Goal: Check status: Check status

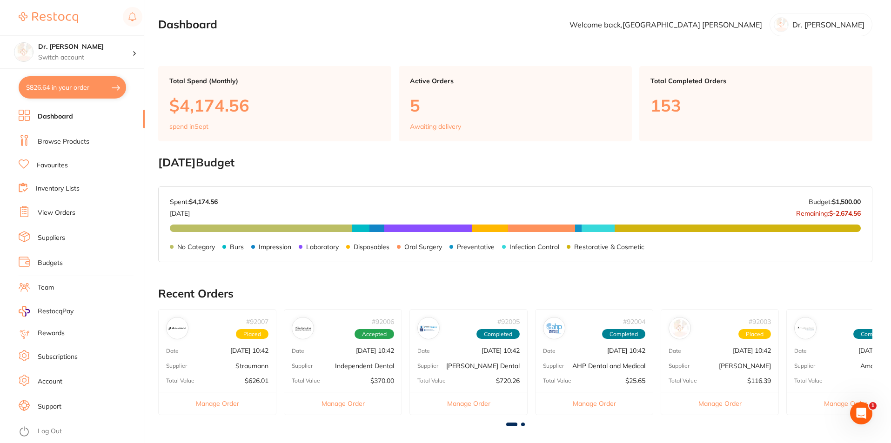
click at [60, 161] on link "Favourites" at bounding box center [52, 165] width 31 height 9
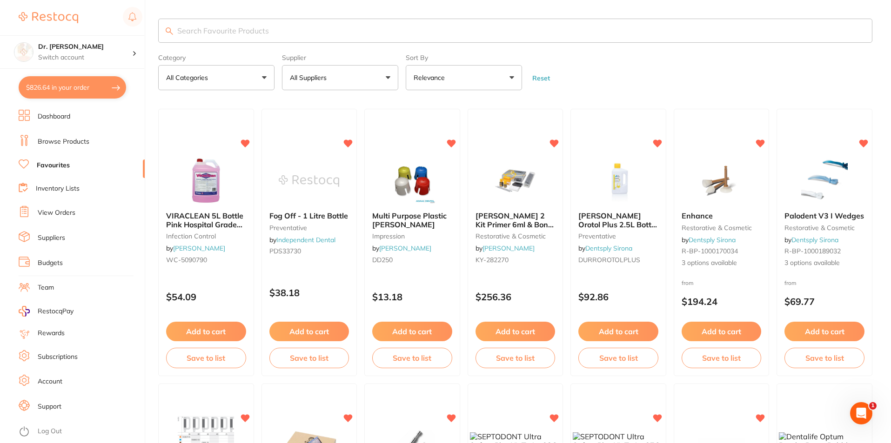
click at [237, 34] on input "search" at bounding box center [515, 31] width 714 height 24
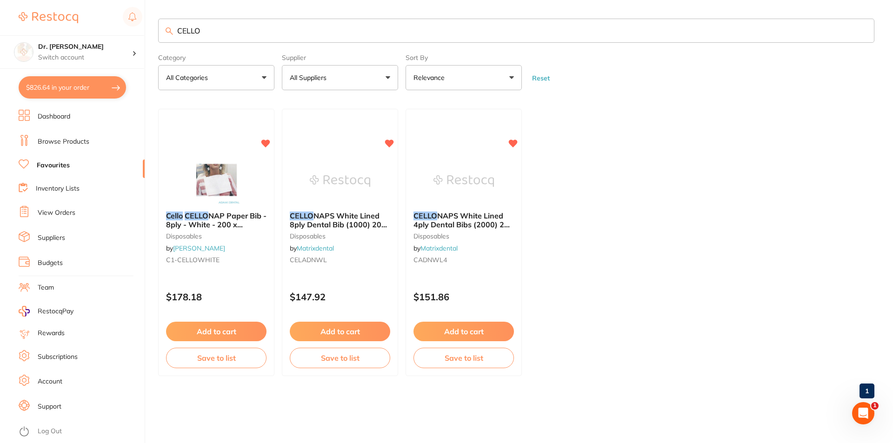
type input "CELLO"
click at [46, 213] on link "View Orders" at bounding box center [57, 212] width 38 height 9
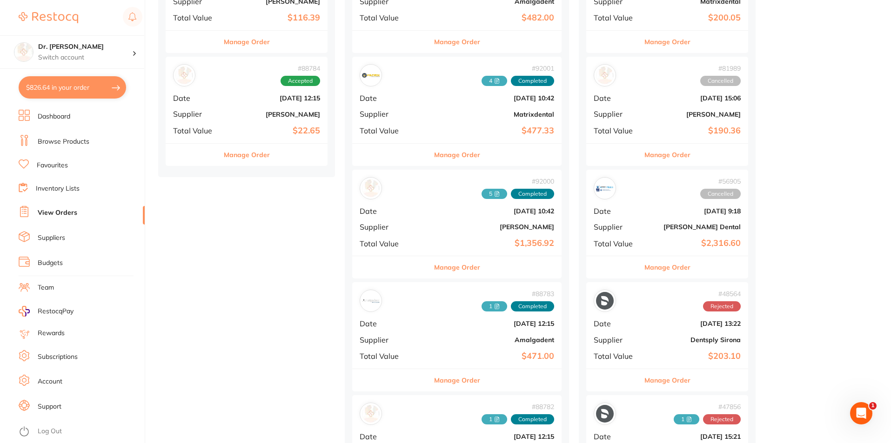
scroll to position [419, 0]
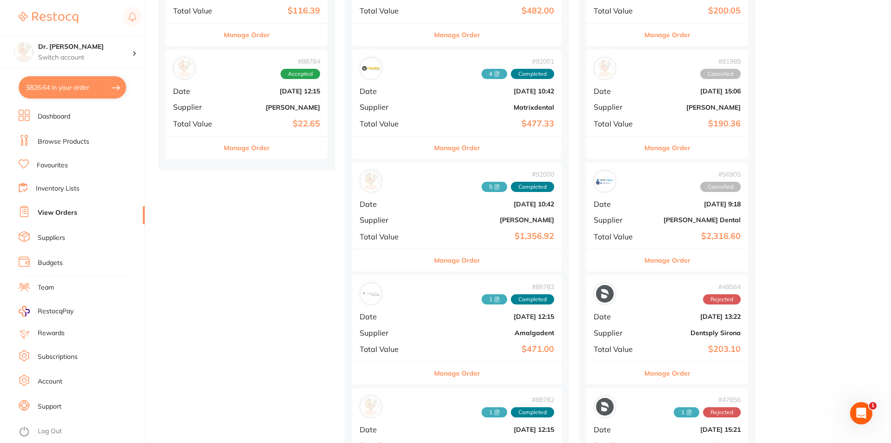
drag, startPoint x: 430, startPoint y: 81, endPoint x: 425, endPoint y: 97, distance: 17.1
click at [430, 84] on div "# 92001 4 Completed Date Sept 1 2025, 10:42 Supplier Matrixdental Total Value $…" at bounding box center [456, 93] width 209 height 86
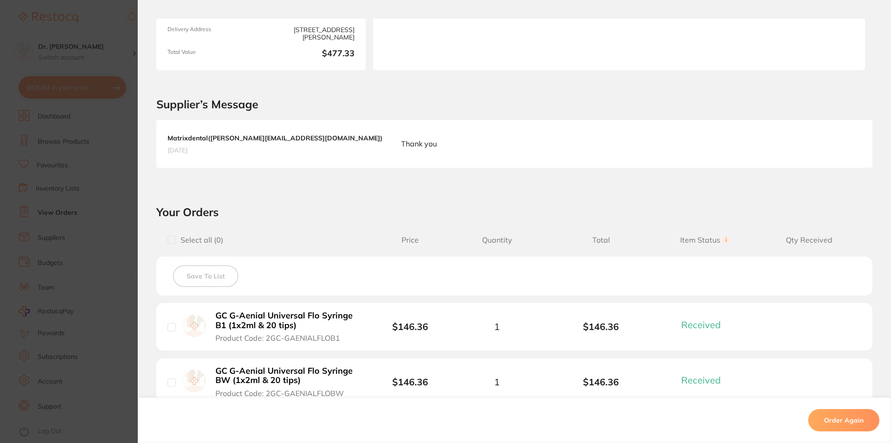
scroll to position [233, 0]
click at [104, 33] on section "Order ID: Restocq- 92001 Order Information 5 Received Completed Order Order Dat…" at bounding box center [445, 221] width 891 height 443
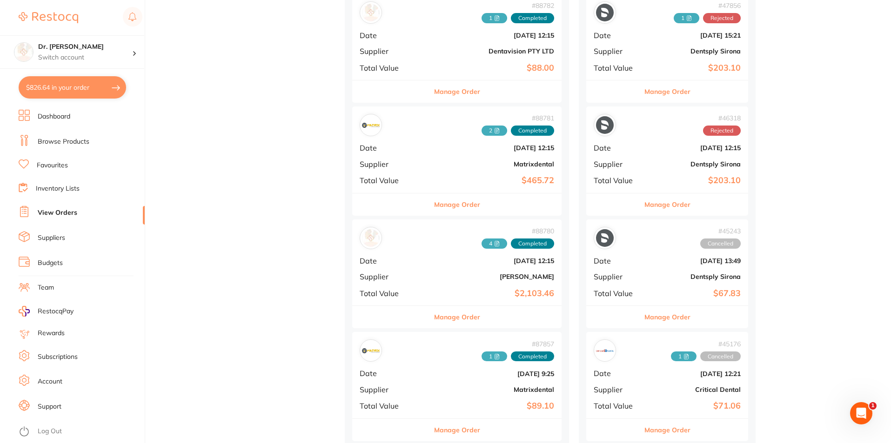
scroll to position [837, 0]
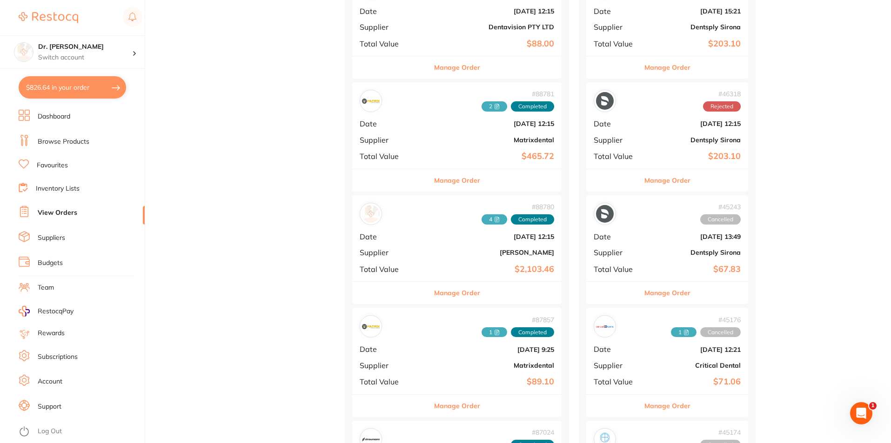
click at [412, 362] on div "# 87857 1 Completed Date Jul 29 2025, 9:25 Supplier Matrixdental Total Value $8…" at bounding box center [456, 351] width 209 height 86
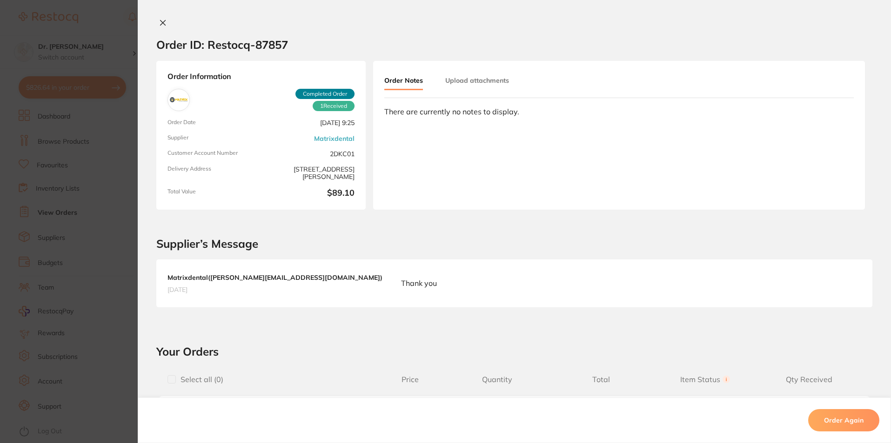
click at [162, 22] on icon at bounding box center [162, 22] width 7 height 7
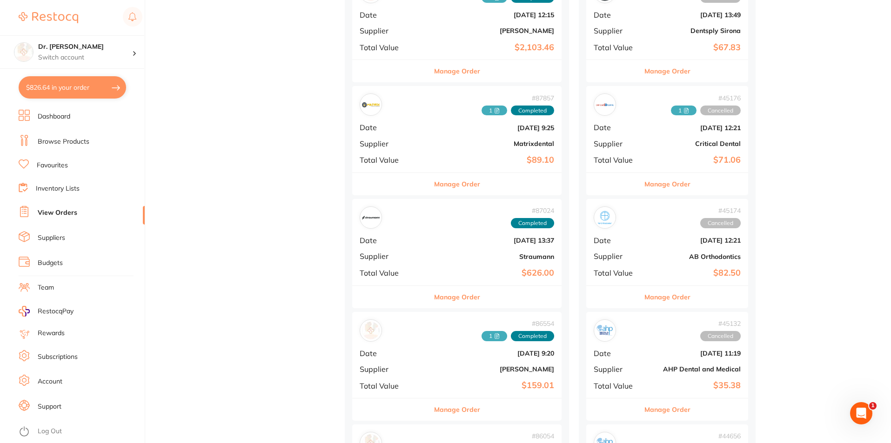
scroll to position [1163, 0]
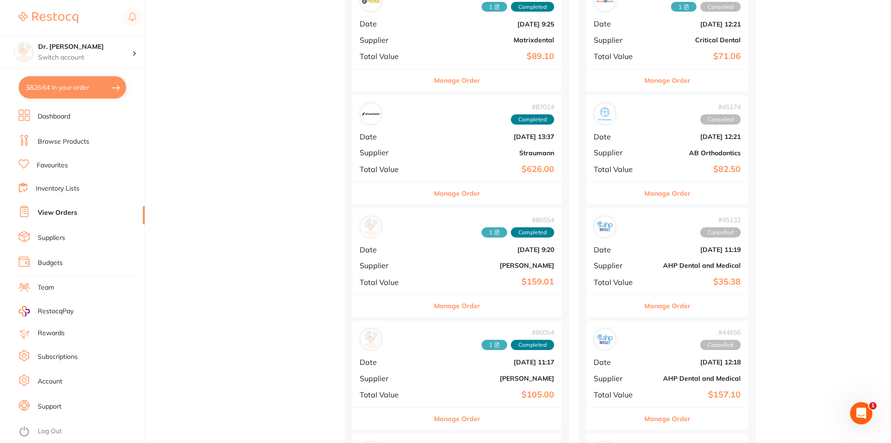
click at [412, 271] on div "# 86554 1 Completed Date Jul 15 2025, 9:20 Supplier Henry Schein Halas Total Va…" at bounding box center [456, 251] width 209 height 86
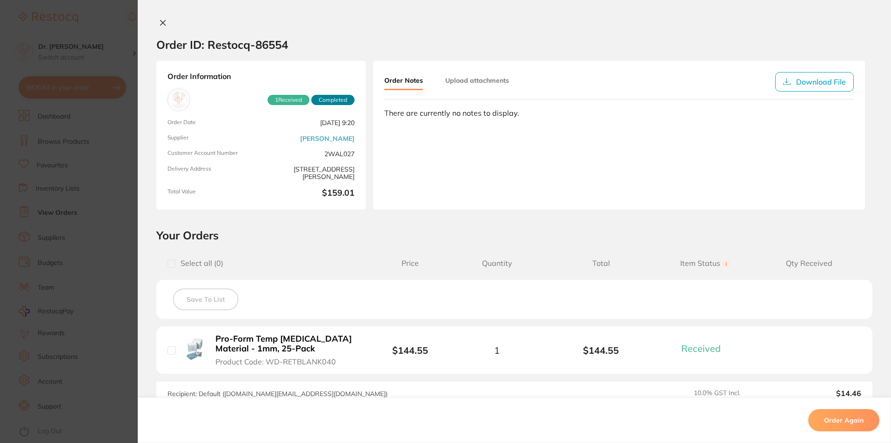
click at [159, 22] on icon at bounding box center [162, 22] width 7 height 7
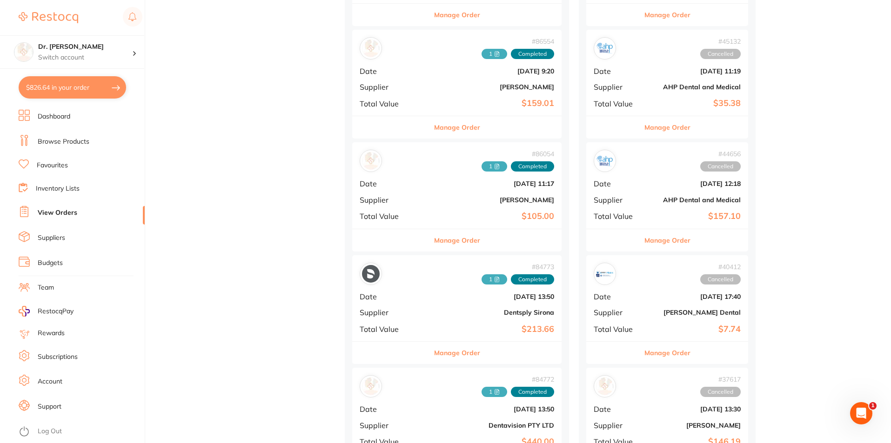
scroll to position [1349, 0]
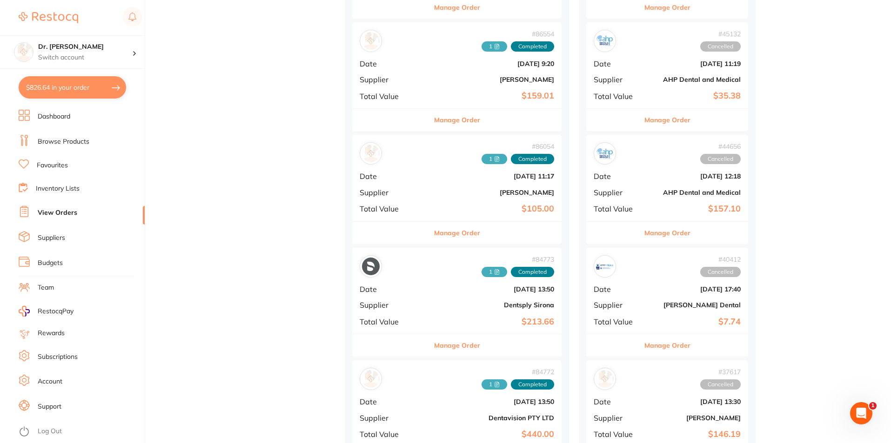
click at [390, 87] on div "# 86554 1 Completed Date Jul 15 2025, 9:20 Supplier Henry Schein Halas Total Va…" at bounding box center [456, 65] width 209 height 86
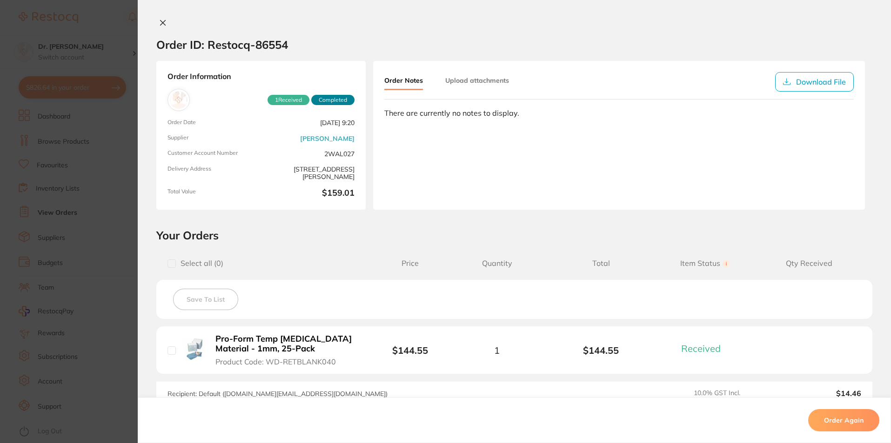
click at [163, 23] on icon at bounding box center [162, 22] width 7 height 7
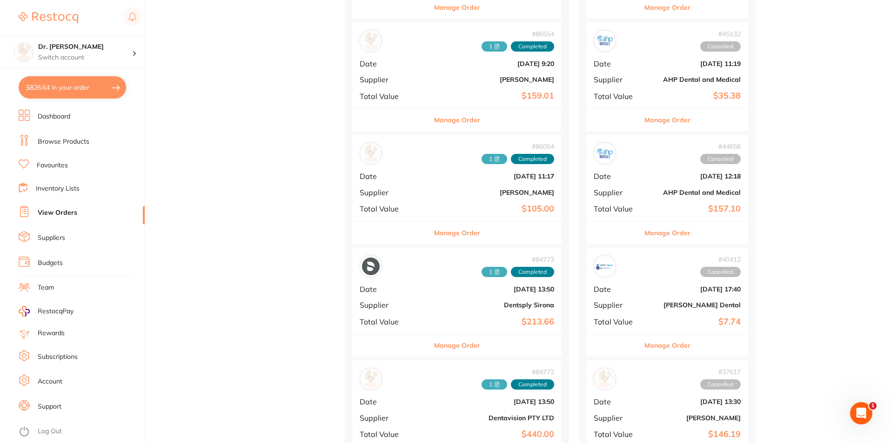
click at [413, 180] on div "# 86054 1 Completed Date Jul 9 2025, 11:17 Supplier Henry Schein Halas Total Va…" at bounding box center [456, 178] width 209 height 86
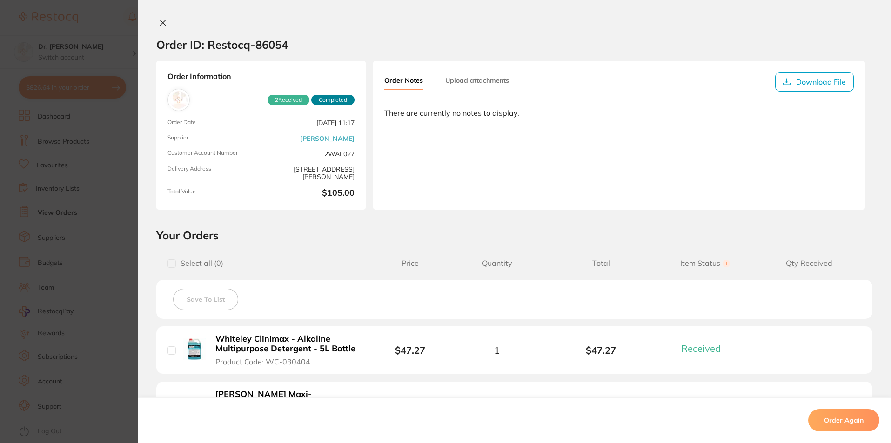
click at [163, 19] on icon at bounding box center [162, 22] width 7 height 7
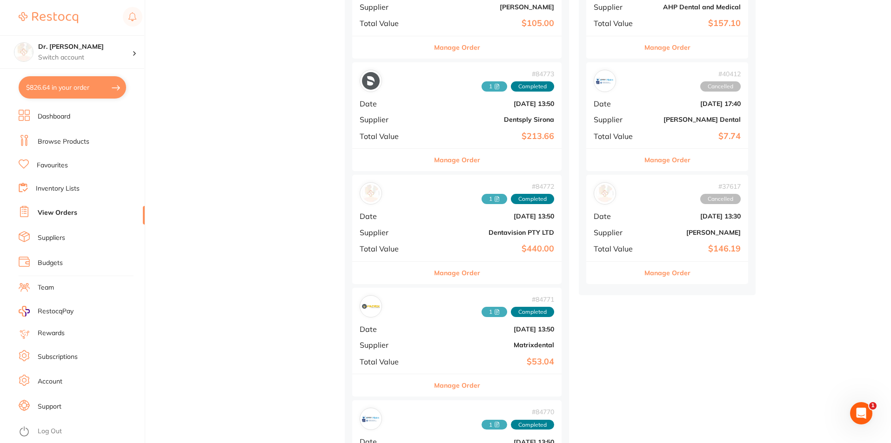
scroll to position [1535, 0]
click at [407, 366] on div "# 84771 1 Completed Date Jun 30 2025, 13:50 Supplier Matrixdental Total Value $…" at bounding box center [456, 330] width 209 height 86
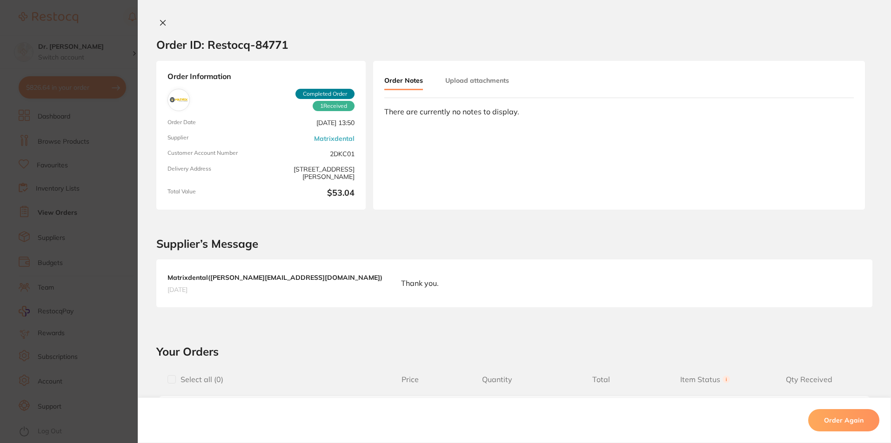
click at [160, 24] on icon at bounding box center [162, 22] width 7 height 7
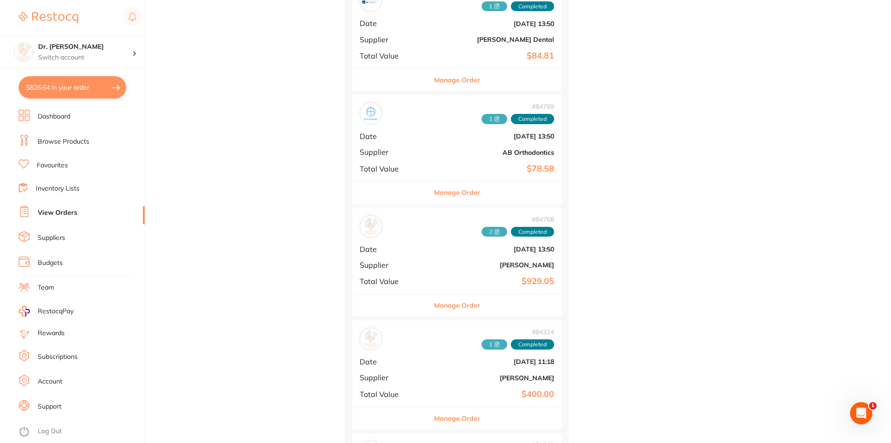
scroll to position [1953, 0]
click at [429, 263] on b "[PERSON_NAME]" at bounding box center [491, 264] width 125 height 7
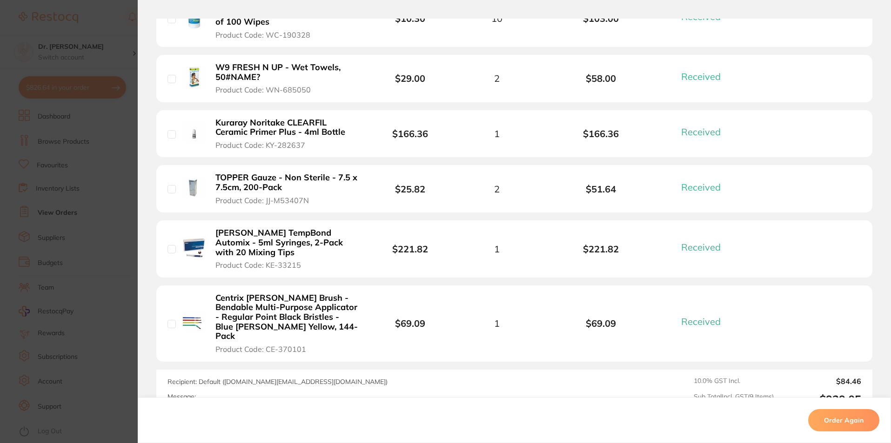
scroll to position [602, 0]
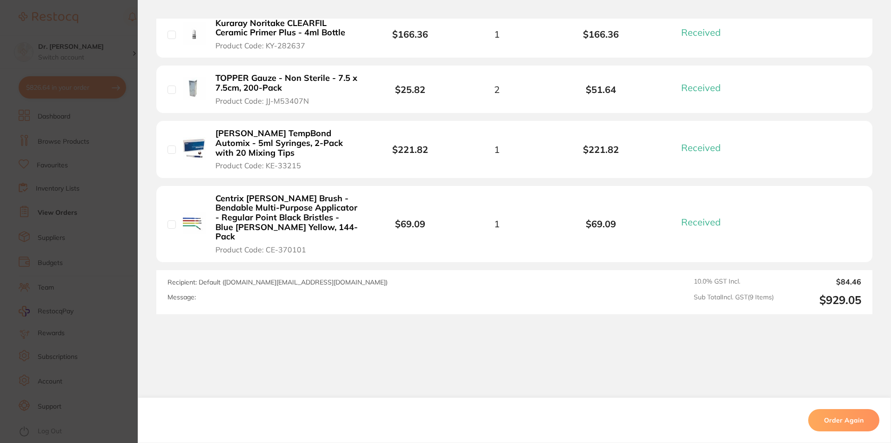
click at [107, 41] on section "Order ID: Restocq- 84768 Order Information 9 Received Completed Order Date Jun …" at bounding box center [445, 221] width 891 height 443
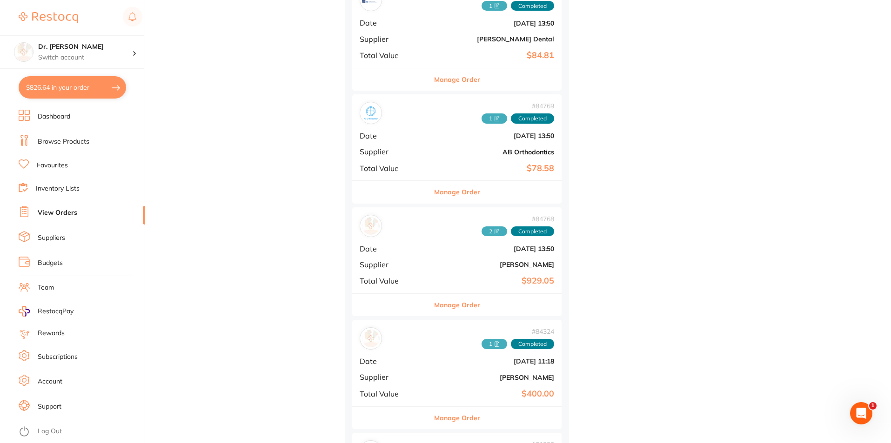
scroll to position [2093, 0]
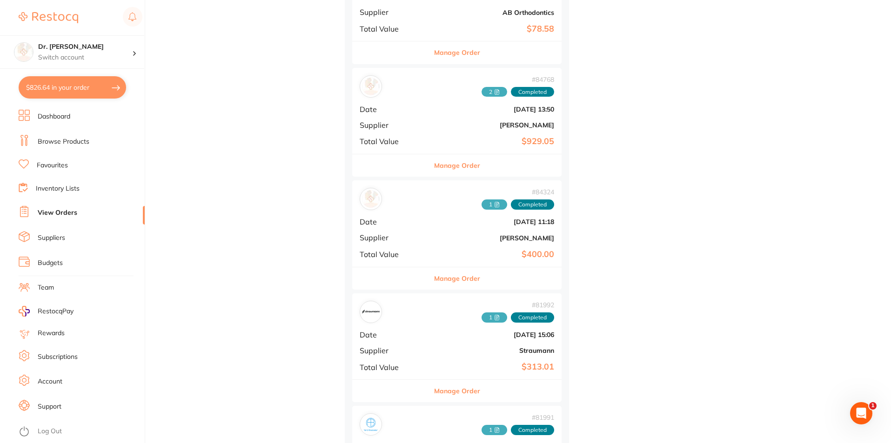
click at [428, 209] on div "# 84324 1 Completed" at bounding box center [457, 199] width 194 height 22
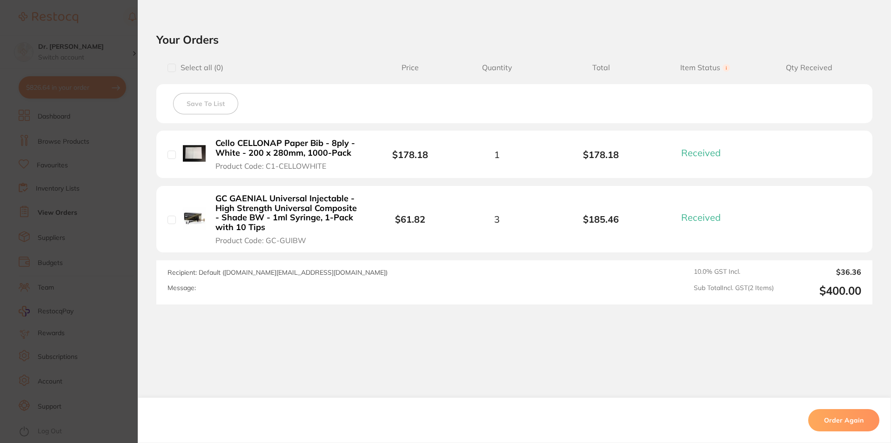
scroll to position [10, 0]
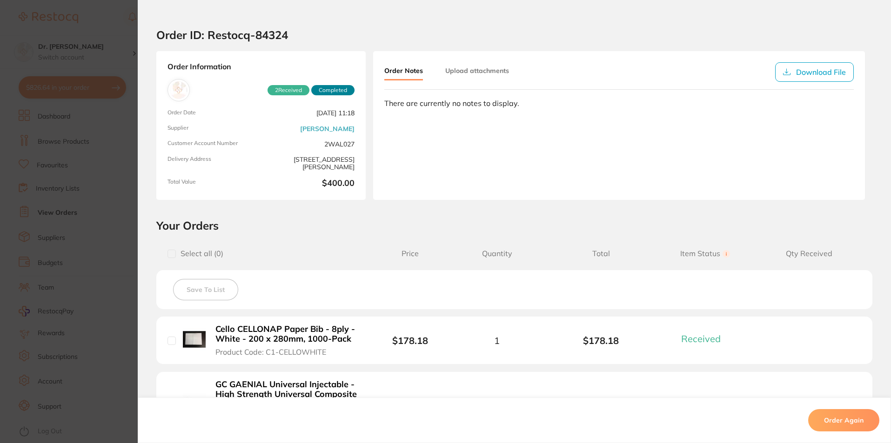
click at [119, 43] on section "Order ID: Restocq- 84324 Order Information 2 Received Completed Order Date Jun …" at bounding box center [445, 221] width 891 height 443
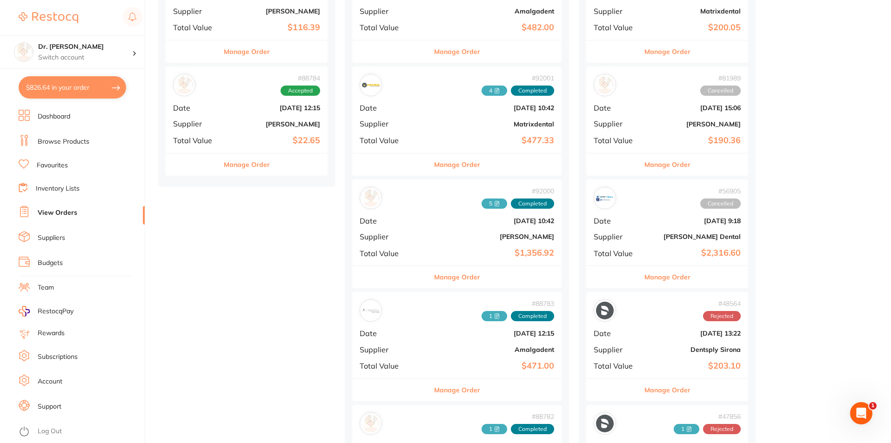
scroll to position [465, 0]
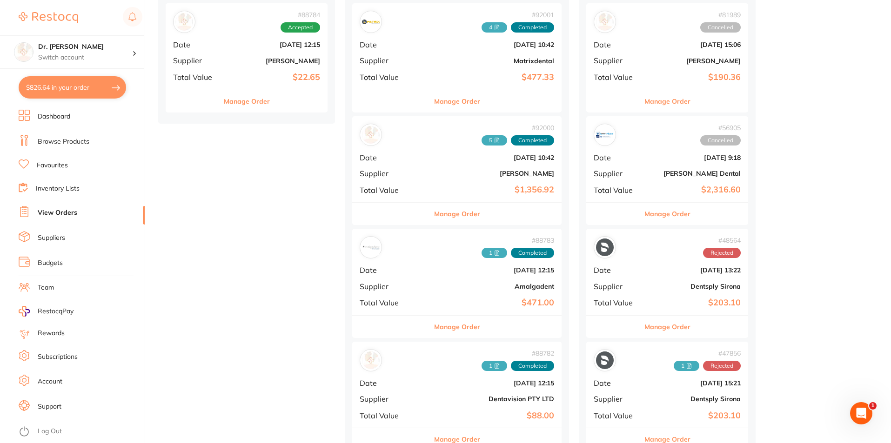
click at [406, 77] on div "# 92001 4 Completed Date Sept 1 2025, 10:42 Supplier Matrixdental Total Value $…" at bounding box center [456, 46] width 209 height 86
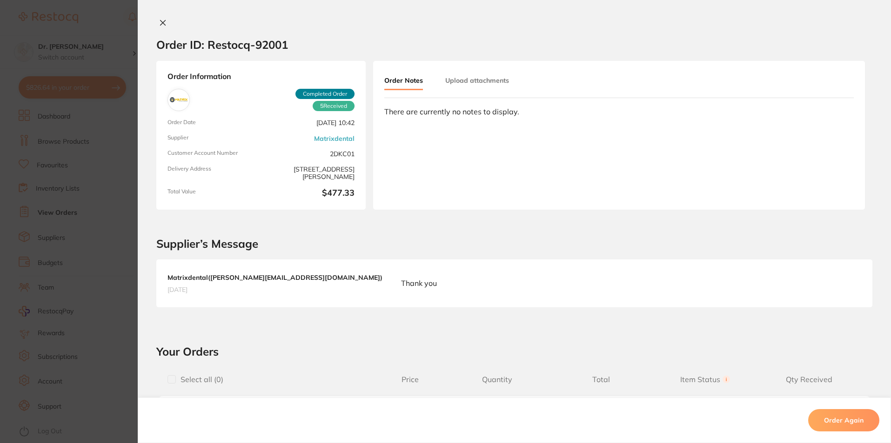
click at [165, 20] on button at bounding box center [162, 24] width 13 height 10
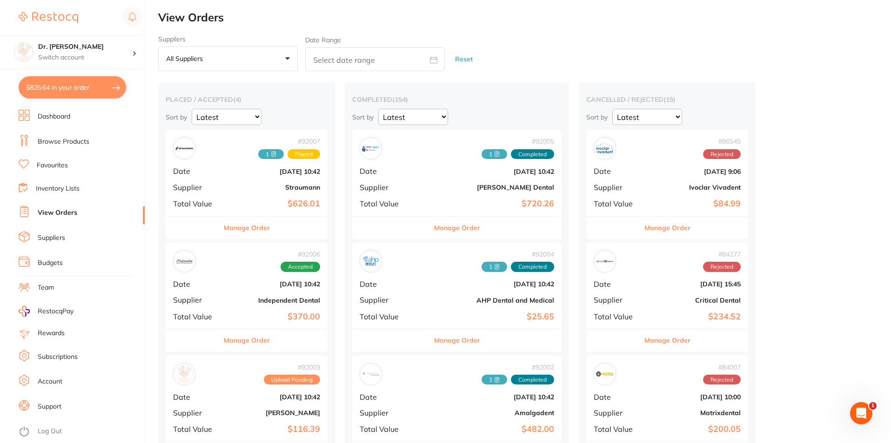
click at [56, 215] on link "View Orders" at bounding box center [58, 212] width 40 height 9
click at [54, 213] on link "View Orders" at bounding box center [58, 212] width 40 height 9
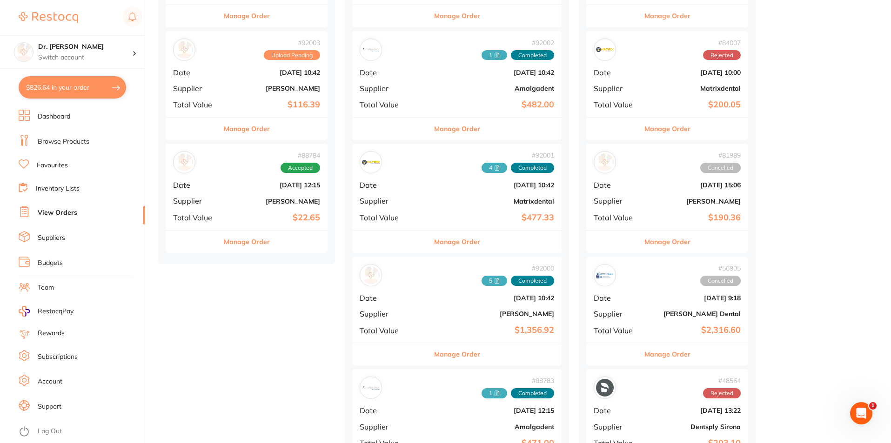
scroll to position [326, 0]
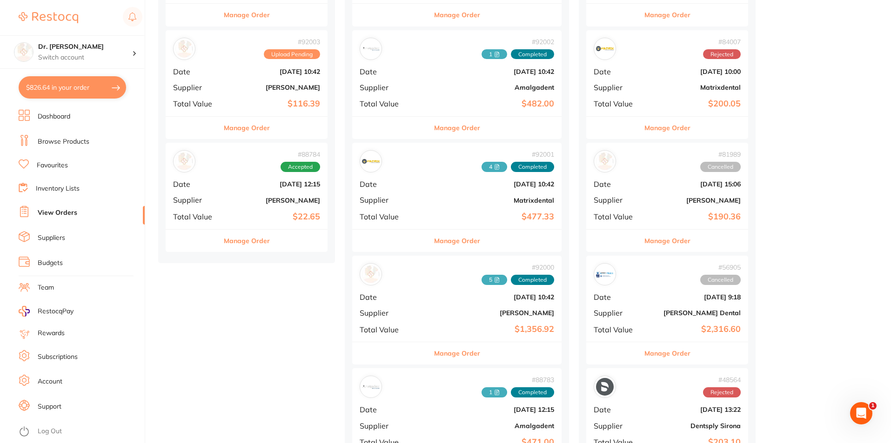
click at [429, 221] on b "$477.33" at bounding box center [491, 217] width 125 height 10
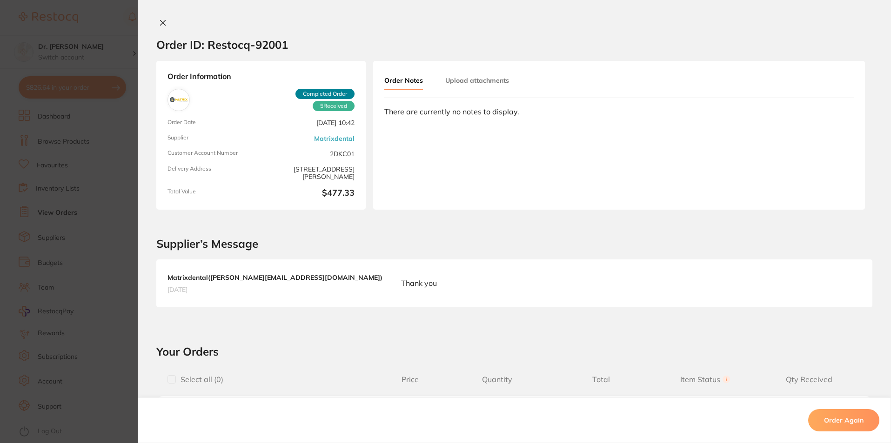
click at [158, 18] on div "Order ID: Restocq- 92001 Order Information 5 Received Completed Order Order Dat…" at bounding box center [514, 221] width 753 height 443
click at [159, 23] on icon at bounding box center [162, 22] width 7 height 7
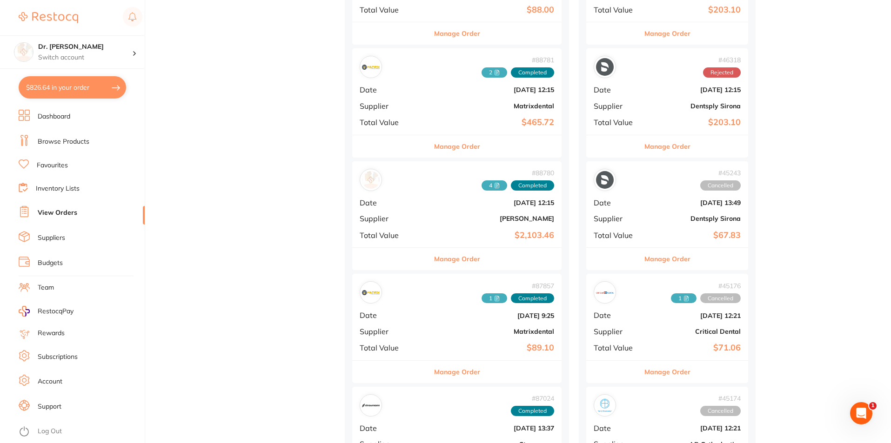
scroll to position [930, 0]
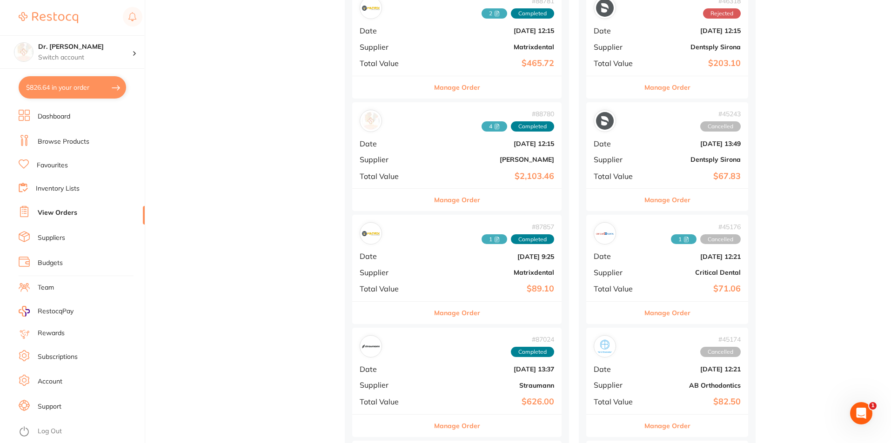
click at [394, 147] on span "Date" at bounding box center [391, 144] width 62 height 8
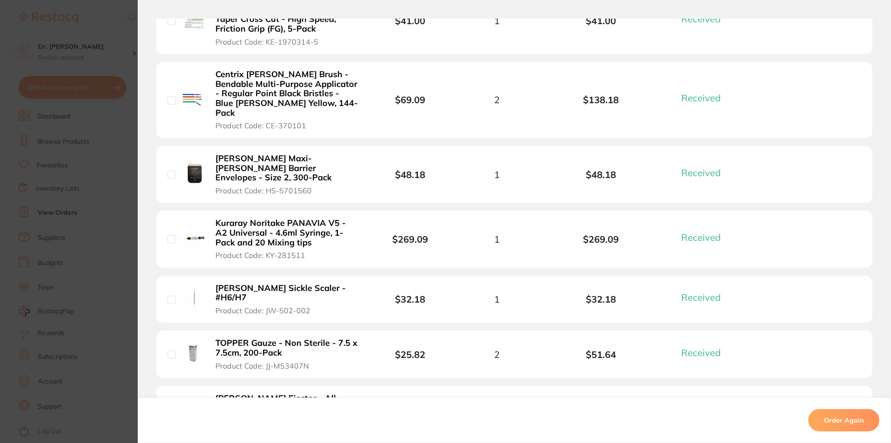
scroll to position [977, 0]
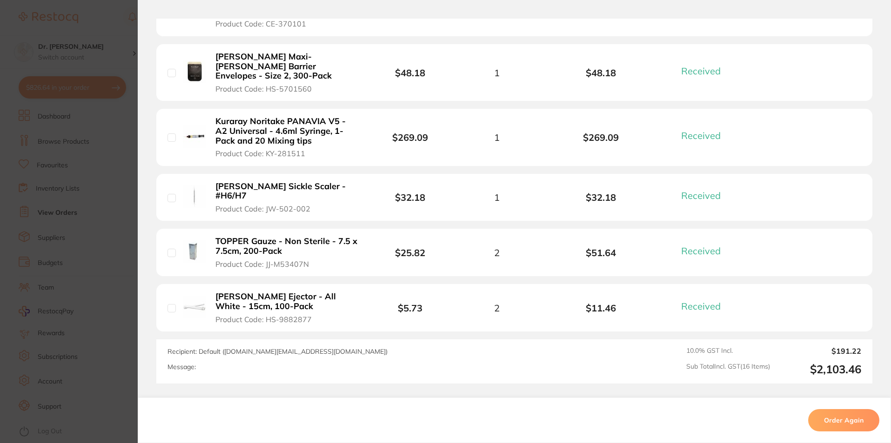
click at [89, 39] on section "Order ID: Restocq- 88780 Order Information 16 Received Completed Order Date Aug…" at bounding box center [445, 221] width 891 height 443
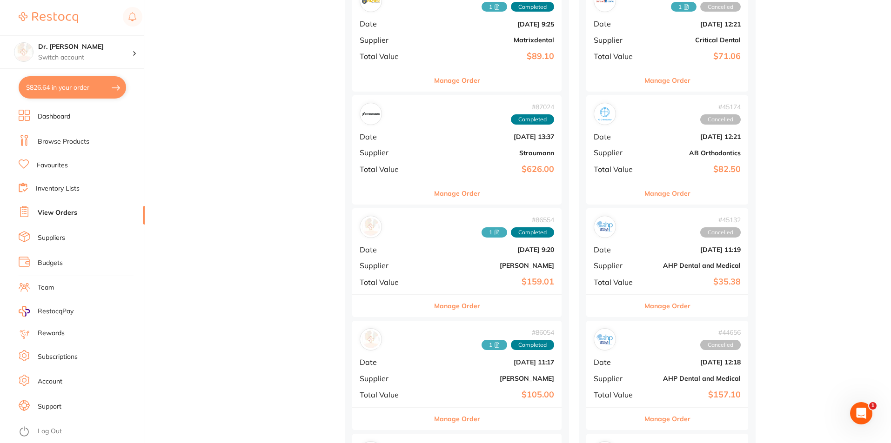
scroll to position [1209, 0]
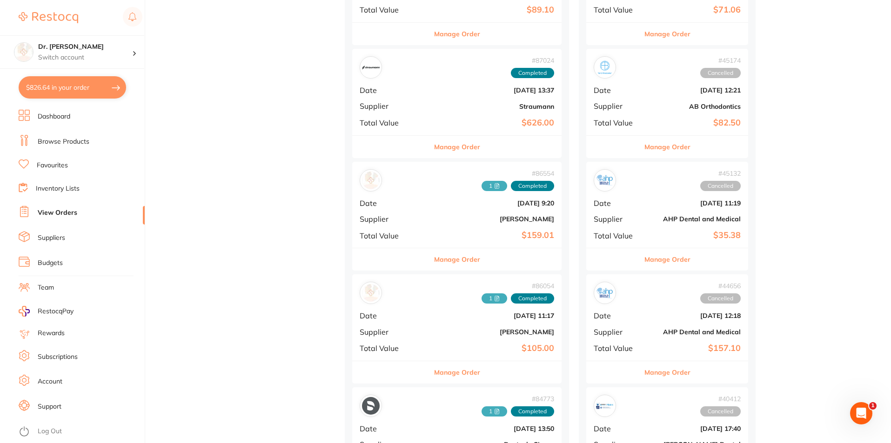
click at [429, 328] on b "[PERSON_NAME]" at bounding box center [491, 331] width 125 height 7
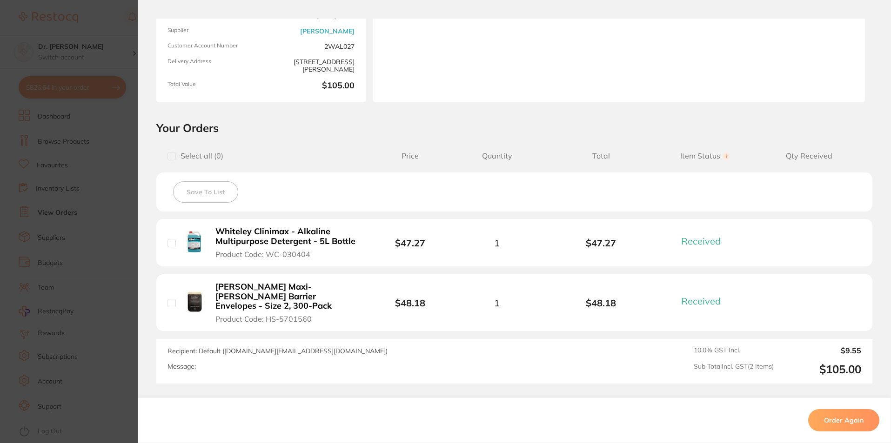
scroll to position [177, 0]
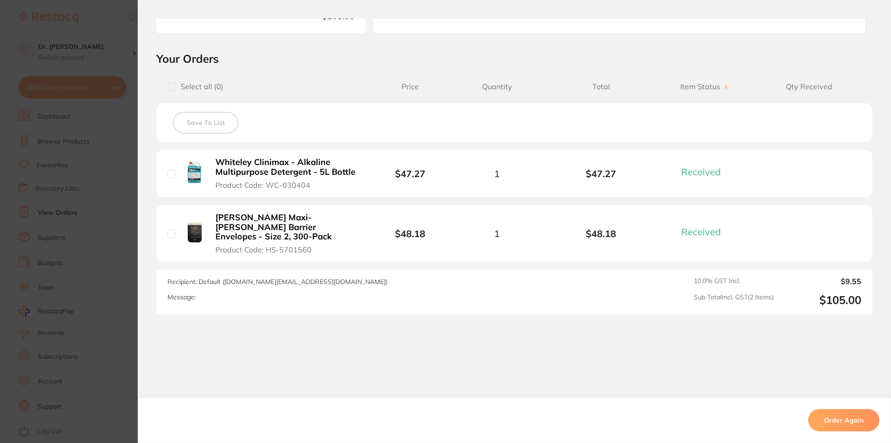
click at [116, 61] on section "Order ID: Restocq- 86054 Order Information 2 Received Completed Order Date Jul …" at bounding box center [445, 221] width 891 height 443
